Goal: Information Seeking & Learning: Learn about a topic

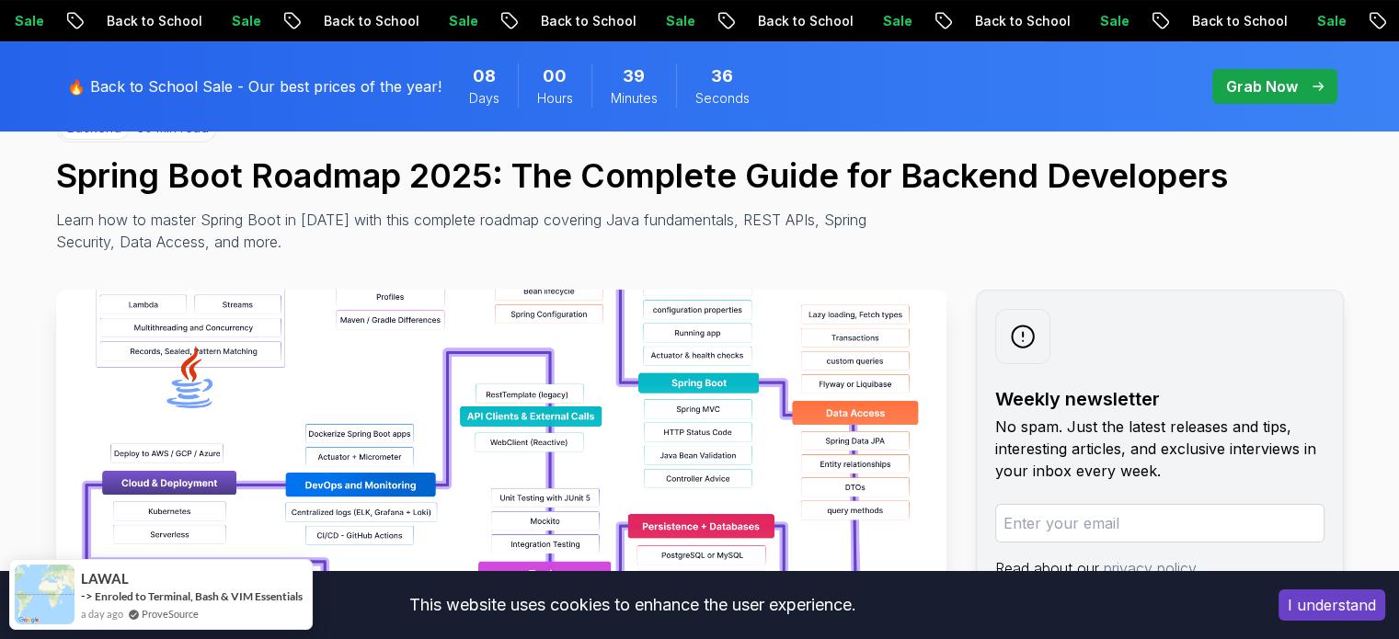
click at [497, 327] on img at bounding box center [501, 497] width 890 height 414
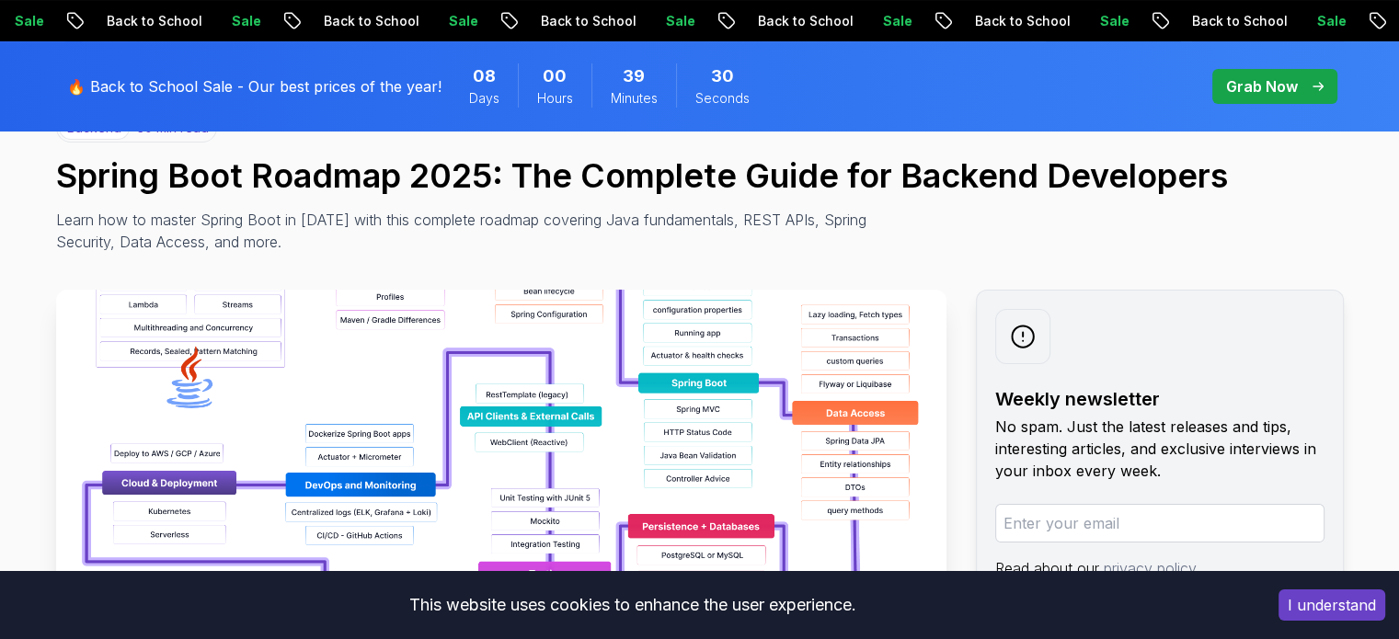
drag, startPoint x: 497, startPoint y: 327, endPoint x: 469, endPoint y: 211, distance: 119.1
click at [469, 211] on p "Learn how to master Spring Boot in 2025 with this complete roadmap covering Jav…" at bounding box center [468, 231] width 824 height 44
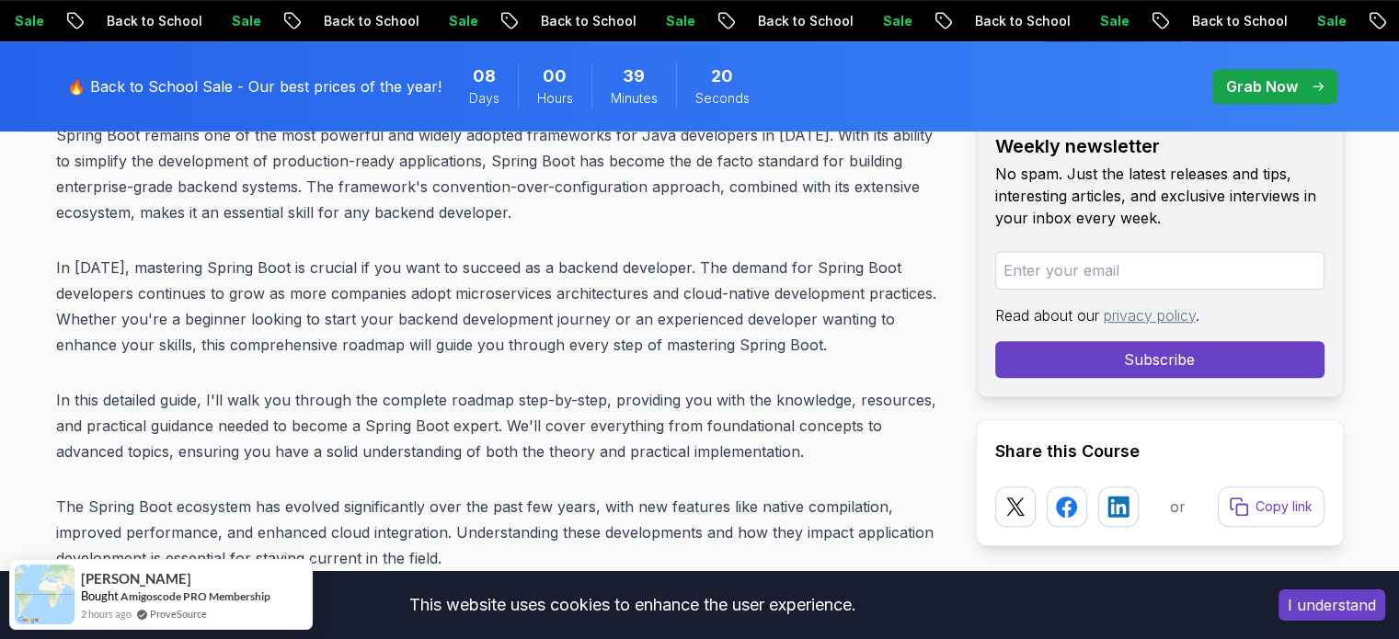
scroll to position [0, 0]
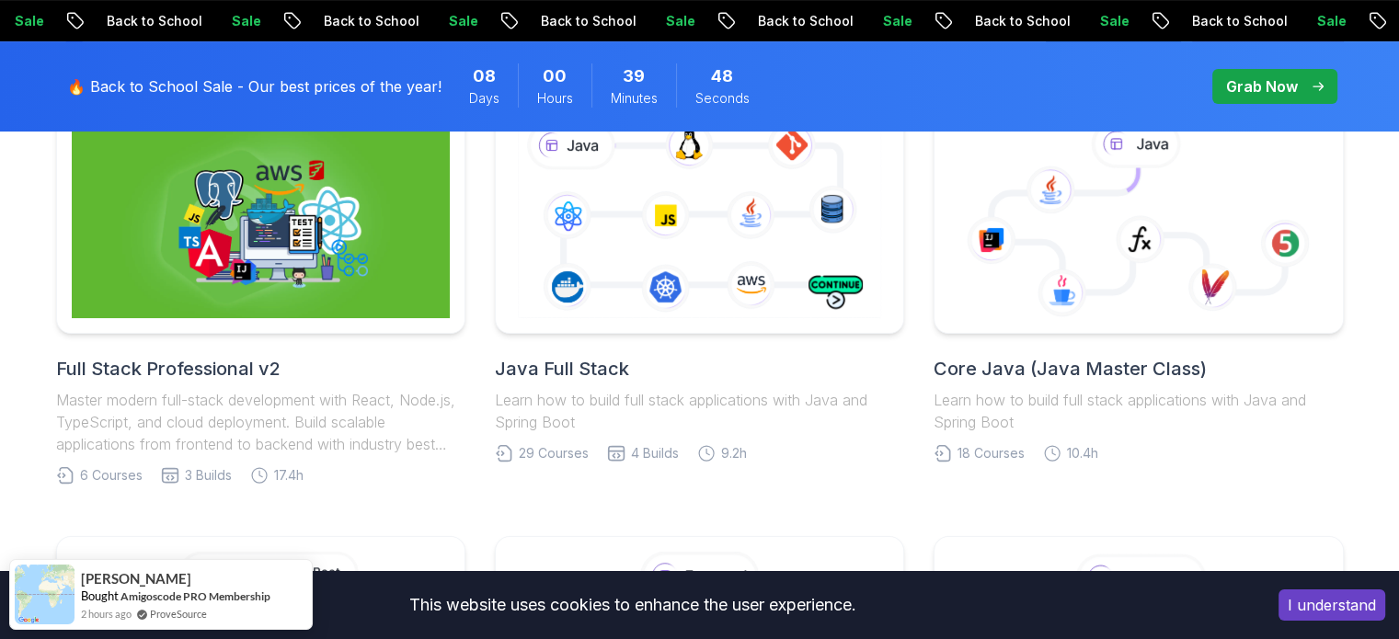
scroll to position [530, 0]
